Goal: Ask a question

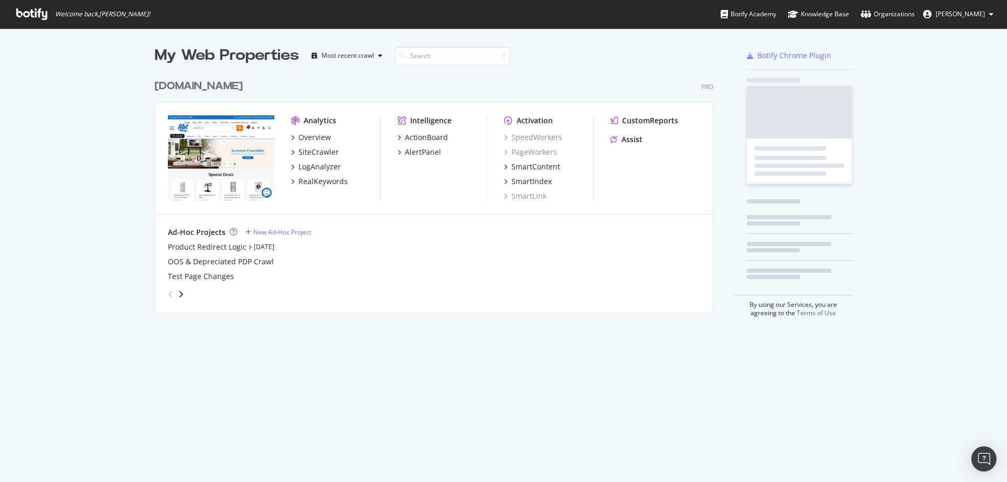
scroll to position [474, 991]
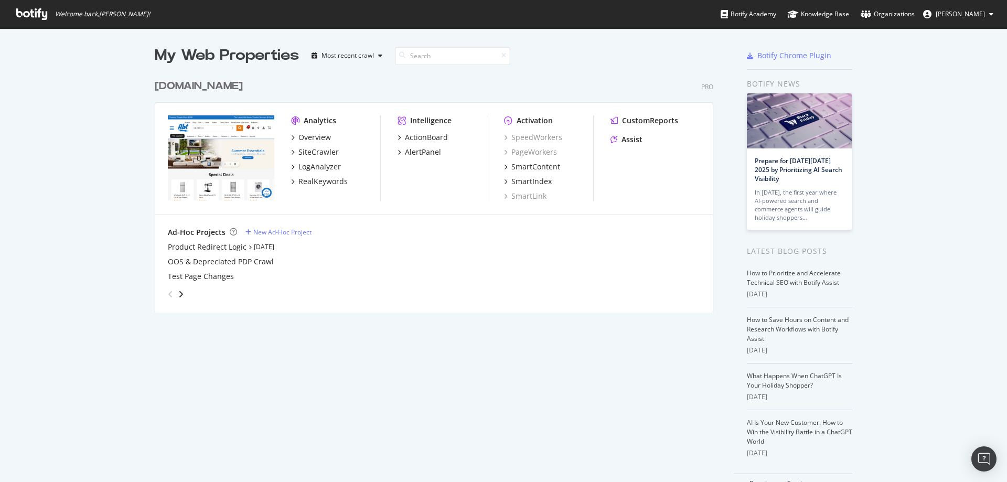
click at [209, 129] on img "grid" at bounding box center [221, 157] width 106 height 85
click at [178, 93] on div "[DOMAIN_NAME]" at bounding box center [199, 86] width 88 height 15
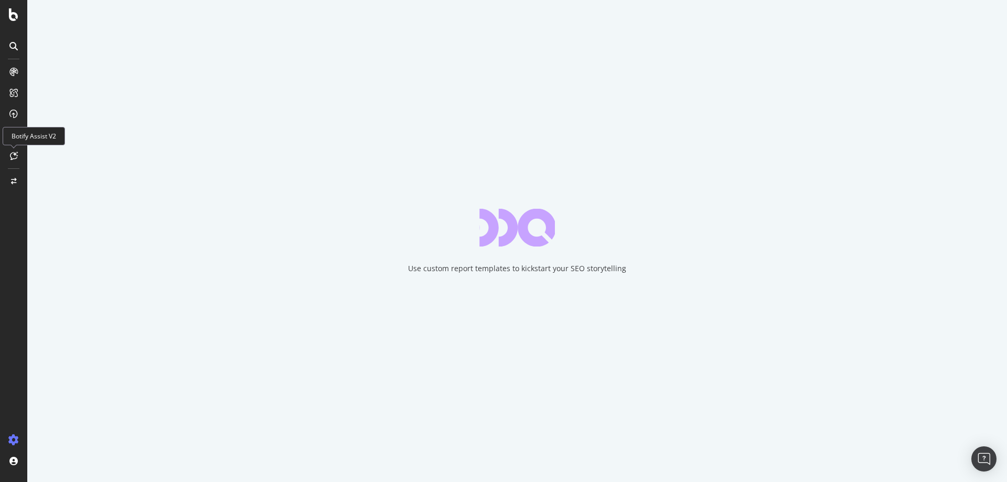
click at [12, 155] on icon at bounding box center [14, 156] width 8 height 8
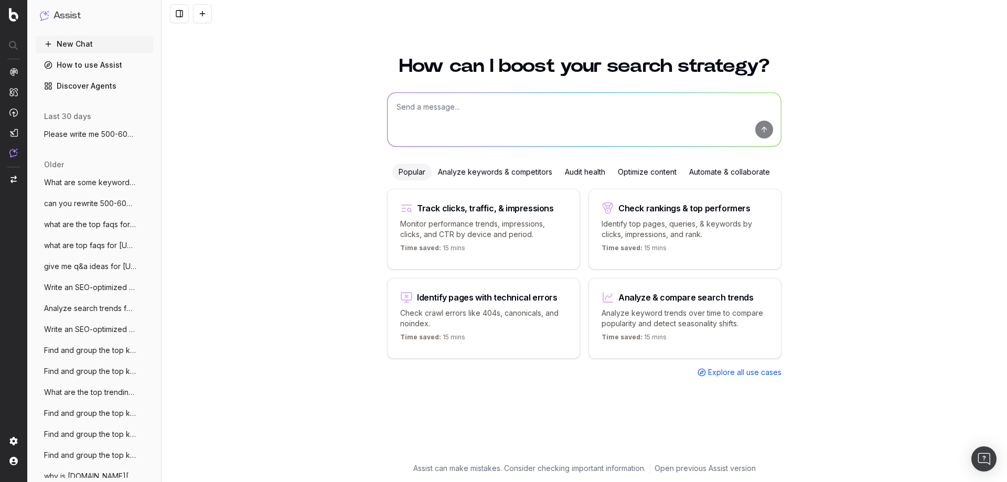
click at [428, 116] on textarea at bounding box center [584, 120] width 393 height 54
type textarea "why would i have more views in gsc than in ga"
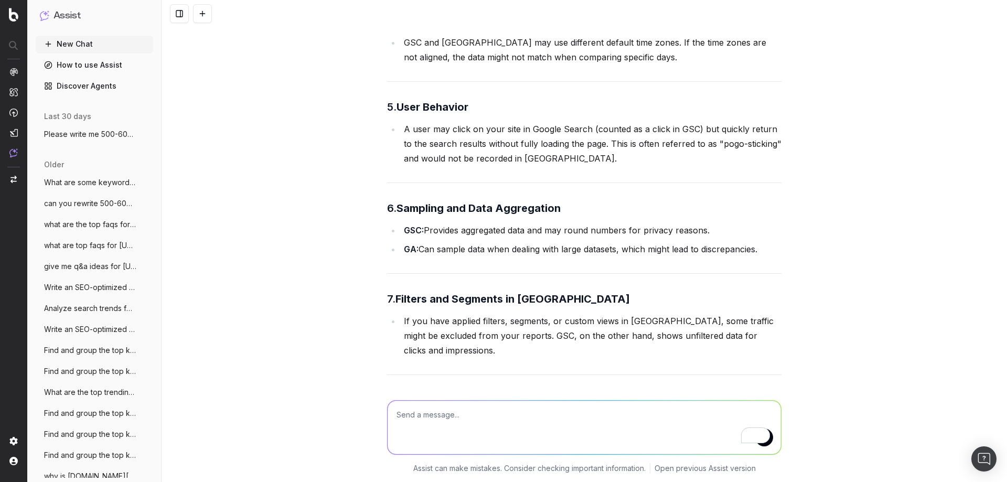
scroll to position [569, 0]
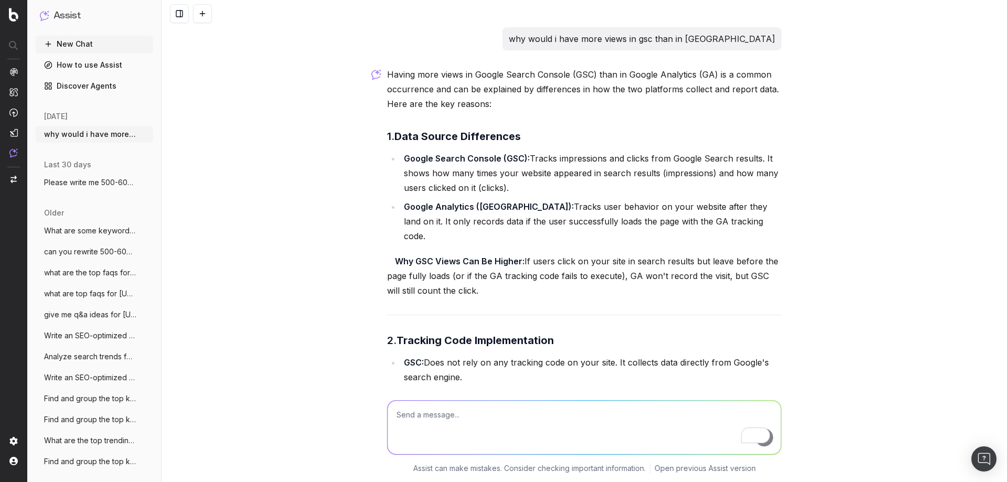
click at [450, 136] on strong "Data Source Differences" at bounding box center [457, 136] width 126 height 13
click at [461, 157] on strong "Google Search Console (GSC):" at bounding box center [467, 158] width 126 height 10
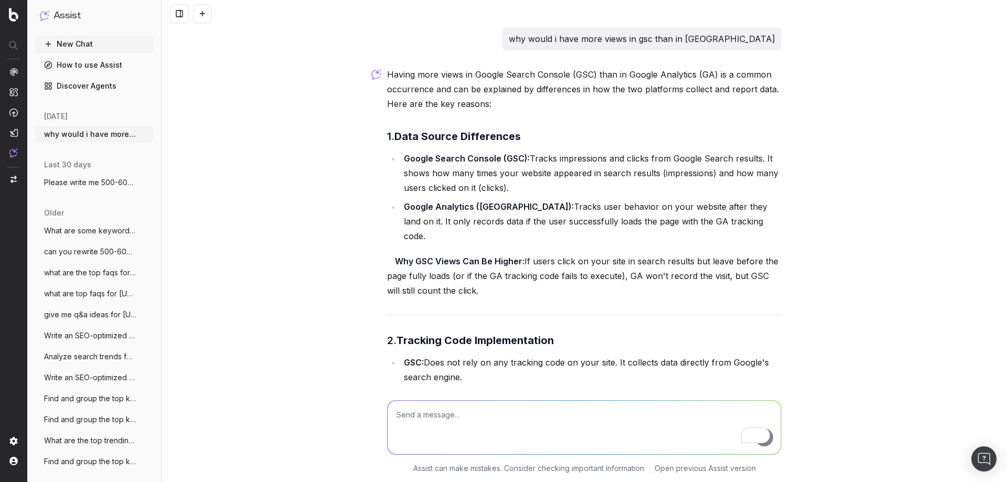
click at [472, 167] on li "Google Search Console (GSC): Tracks impressions and clicks from Google Search r…" at bounding box center [591, 173] width 381 height 44
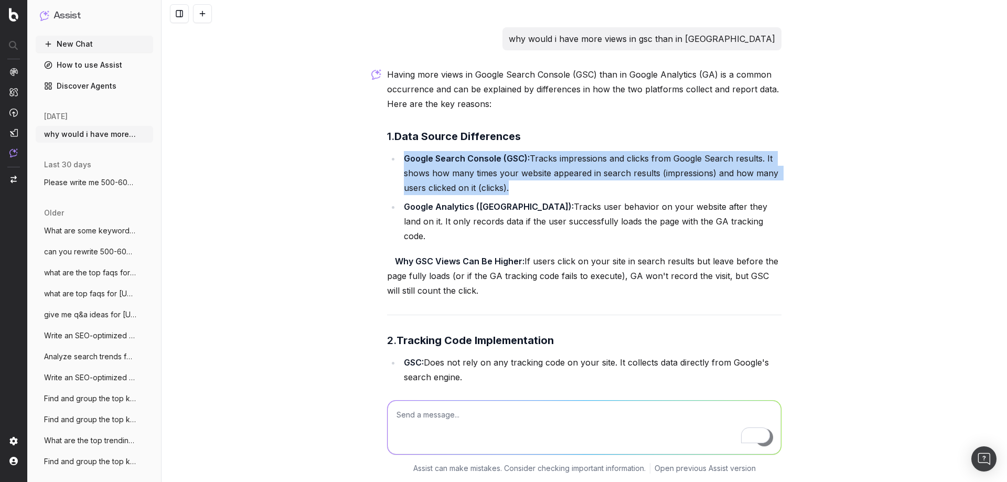
click at [473, 167] on li "Google Search Console (GSC): Tracks impressions and clicks from Google Search r…" at bounding box center [591, 173] width 381 height 44
click at [487, 174] on li "Google Search Console (GSC): Tracks impressions and clicks from Google Search r…" at bounding box center [591, 173] width 381 height 44
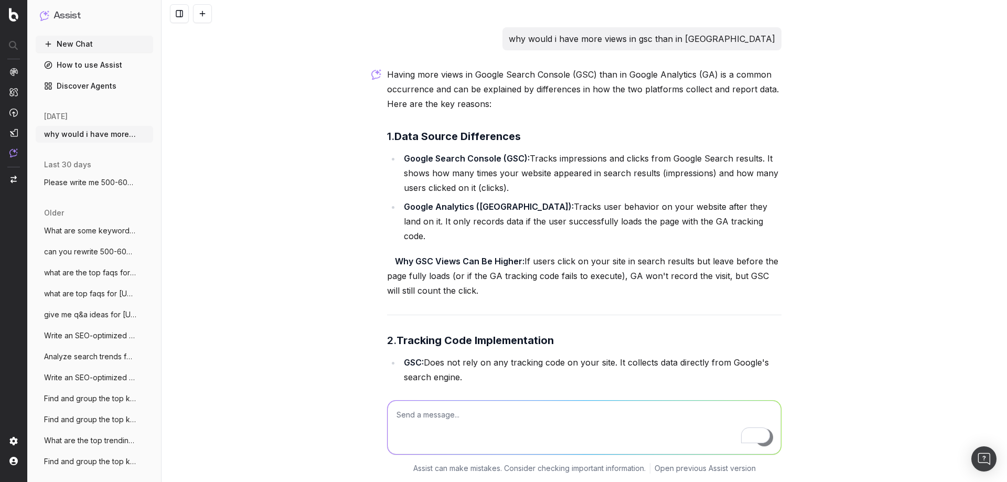
click at [543, 132] on h3 "1. Data Source Differences" at bounding box center [584, 136] width 394 height 17
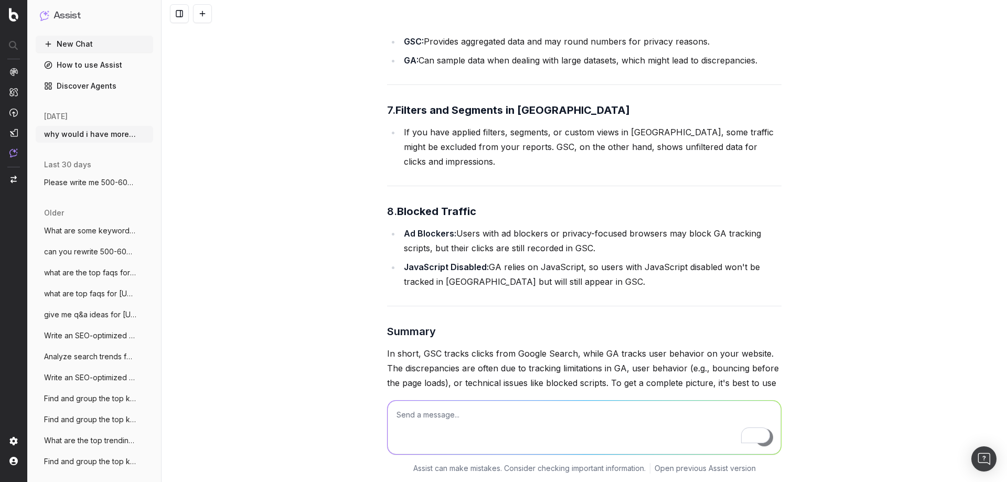
scroll to position [787, 0]
